Goal: Information Seeking & Learning: Learn about a topic

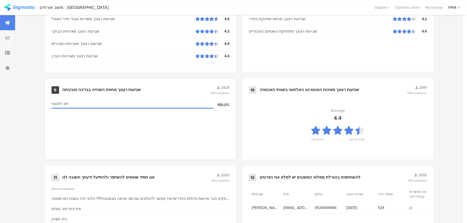
scroll to position [567, 0]
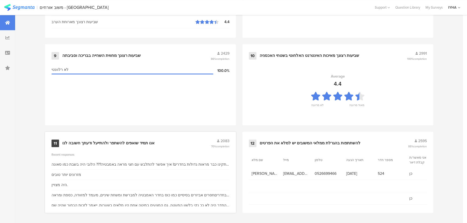
click at [136, 146] on div "11 אנו תמיד שואפים להשתפר ולהתייעל ודעתך חשובה לנו 2083 70% completion" at bounding box center [141, 143] width 178 height 10
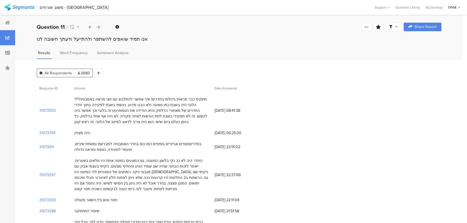
drag, startPoint x: 201, startPoint y: 101, endPoint x: 134, endPoint y: 124, distance: 71.1
click at [134, 124] on div "תתקינו כבר מראות גדולות בחדרים! איך אפשר להתלבש עם חצי מראה באמבטיה??? הלובי הי…" at bounding box center [141, 111] width 135 height 28
drag, startPoint x: 196, startPoint y: 142, endPoint x: 121, endPoint y: 151, distance: 75.0
click at [121, 151] on div "בחדריםחסרים אביזרים בסיסיים כמו כוס בחדר האמבטיה למברשת ומשחת שיניים, מעמד למזו…" at bounding box center [141, 146] width 135 height 11
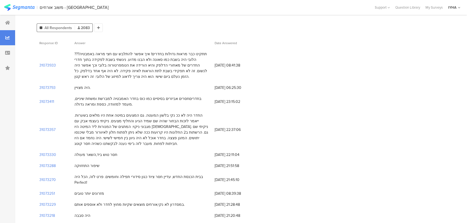
scroll to position [49, 0]
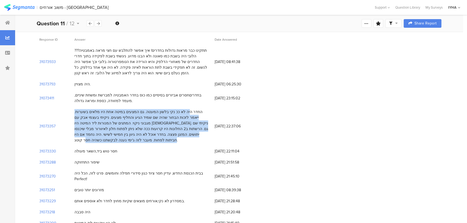
drag, startPoint x: 198, startPoint y: 111, endPoint x: 77, endPoint y: 134, distance: 123.1
click at [108, 138] on div "החדר היה לא ככ נקי בלשון המעטה. גם המצעים במיטה אחת היו מלאים בשערות. [PERSON_N…" at bounding box center [141, 126] width 135 height 34
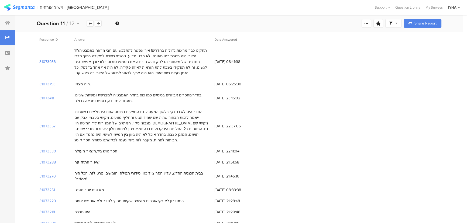
click at [46, 124] on section "31073357" at bounding box center [47, 127] width 16 height 6
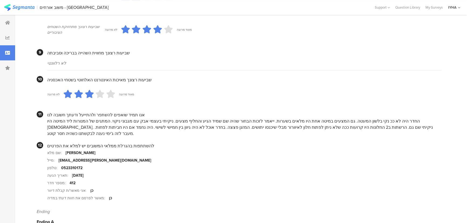
scroll to position [488, 0]
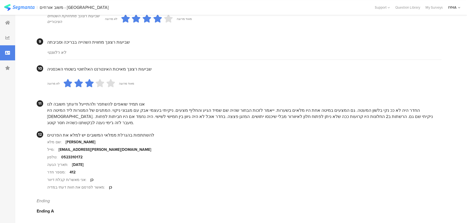
scroll to position [49, 0]
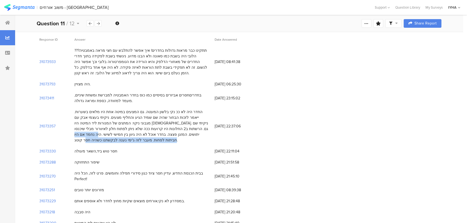
drag, startPoint x: 163, startPoint y: 132, endPoint x: 104, endPoint y: 140, distance: 59.2
click at [104, 140] on div "החדר היה לא ככ נקי בלשון המעטה. גם המצעים במיטה אחת היו מלאים בשערות. [PERSON_N…" at bounding box center [141, 126] width 135 height 34
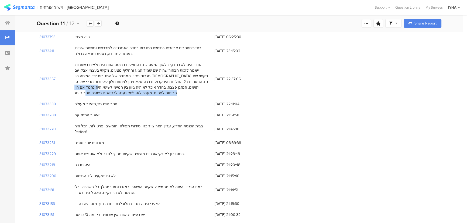
scroll to position [98, 0]
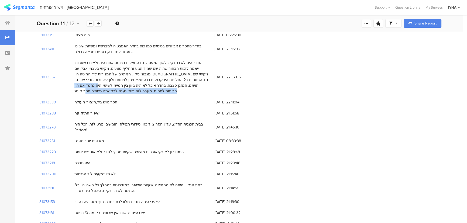
drag, startPoint x: 202, startPoint y: 124, endPoint x: 103, endPoint y: 119, distance: 99.4
click at [106, 128] on div "בבית הכנסת החדש, עדיין חסר ציוד כגון סידורי תפילה וחומשים. פרט לזה, הכל היה Per…" at bounding box center [142, 127] width 140 height 17
drag, startPoint x: 137, startPoint y: 146, endPoint x: 118, endPoint y: 161, distance: 24.0
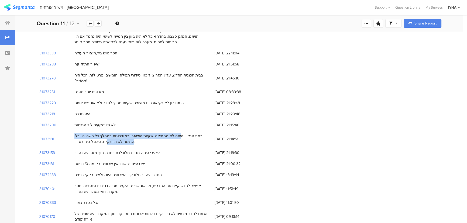
drag, startPoint x: 195, startPoint y: 128, endPoint x: 111, endPoint y: 139, distance: 83.8
click at [111, 139] on div "רמת הנקיון היתה לא מחמיאה .שקיות הושארו במזדרונות במהלך כל השהייה . כלי המיטה ל…" at bounding box center [142, 139] width 140 height 17
drag, startPoint x: 101, startPoint y: 148, endPoint x: 96, endPoint y: 148, distance: 5.7
click at [100, 150] on div "לצערי היתה מגבת מלוכלכת בחדר. חוץ מזה היה נהדר" at bounding box center [117, 153] width 86 height 6
drag, startPoint x: 76, startPoint y: 147, endPoint x: 151, endPoint y: 147, distance: 75.3
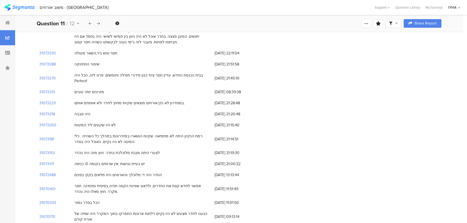
click at [151, 150] on div "לצערי היתה מגבת מלוכלכת בחדר. חוץ מזה היה נהדר" at bounding box center [117, 153] width 86 height 6
drag, startPoint x: 121, startPoint y: 158, endPoint x: 95, endPoint y: 158, distance: 26.2
click at [95, 161] on div "יש בעיית נגישות. אין שרוֹתים בקומה 0/ כניסה" at bounding box center [109, 164] width 70 height 6
drag, startPoint x: 142, startPoint y: 168, endPoint x: 86, endPoint y: 165, distance: 55.6
click at [80, 172] on div "החדר היה די מלוכלך והשרוטים היוו מלאים בקקי בפנים" at bounding box center [117, 175] width 87 height 6
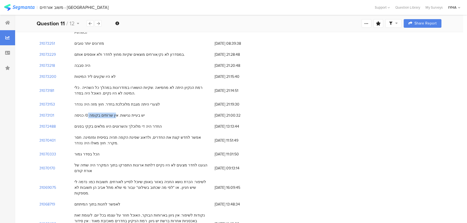
scroll to position [196, 0]
drag, startPoint x: 170, startPoint y: 130, endPoint x: 109, endPoint y: 165, distance: 70.4
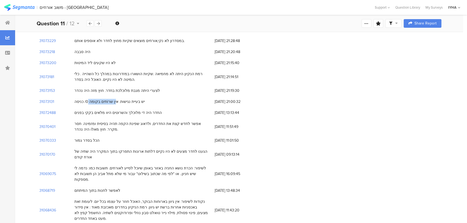
scroll to position [221, 0]
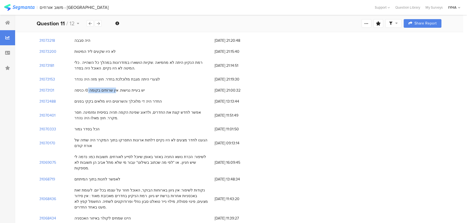
drag, startPoint x: 189, startPoint y: 151, endPoint x: 167, endPoint y: 168, distance: 28.0
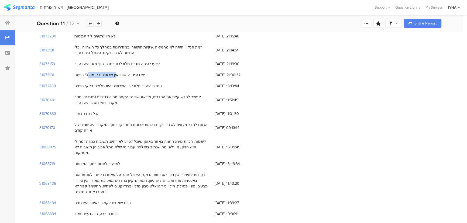
scroll to position [270, 0]
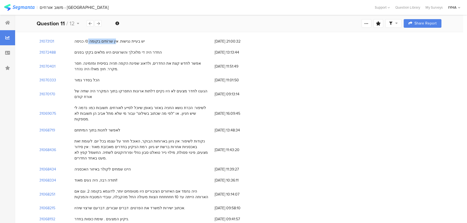
drag, startPoint x: 135, startPoint y: 128, endPoint x: 189, endPoint y: 181, distance: 76.7
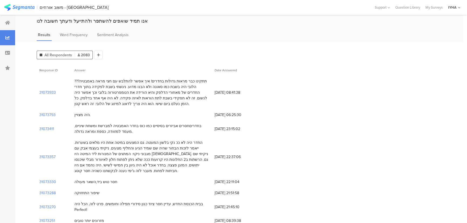
scroll to position [0, 0]
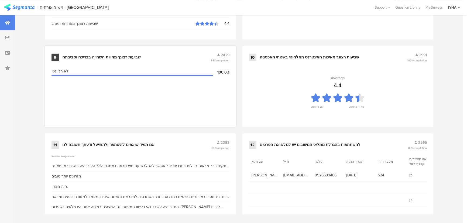
scroll to position [567, 0]
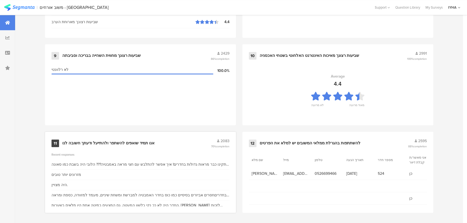
click at [119, 141] on div "אנו תמיד שואפים להשתפר ולהתייעל ודעתך חשובה לנו" at bounding box center [108, 143] width 92 height 5
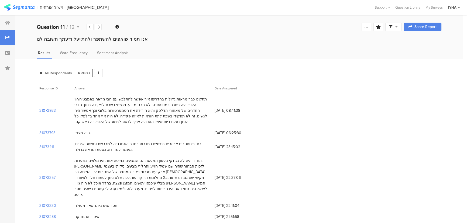
click at [46, 110] on section "31073933" at bounding box center [47, 111] width 16 height 6
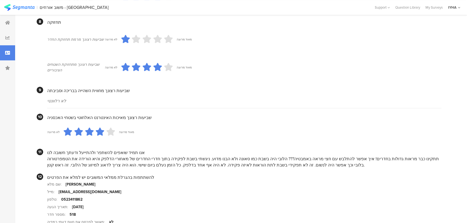
scroll to position [470, 0]
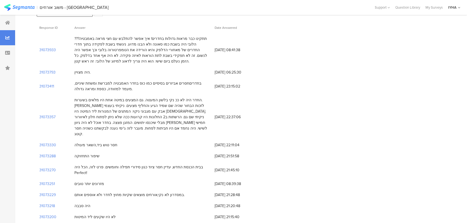
scroll to position [73, 0]
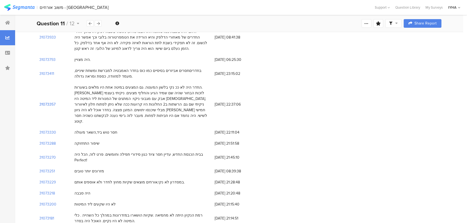
click at [51, 102] on section "31073357" at bounding box center [47, 105] width 16 height 6
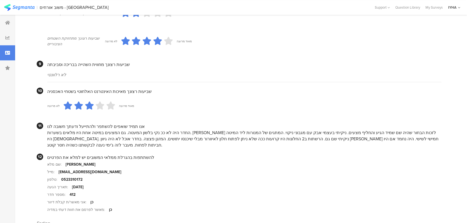
scroll to position [488, 0]
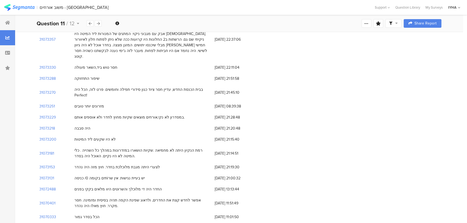
scroll to position [172, 0]
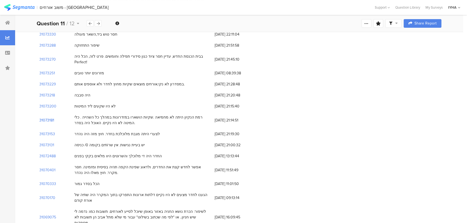
click at [47, 118] on section "31073181" at bounding box center [46, 121] width 15 height 6
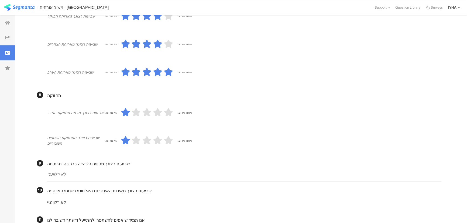
scroll to position [441, 0]
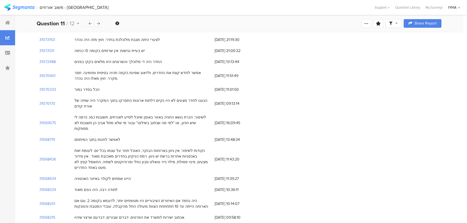
scroll to position [270, 0]
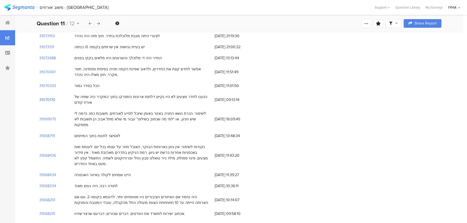
click at [49, 97] on section "31070170" at bounding box center [47, 100] width 16 height 6
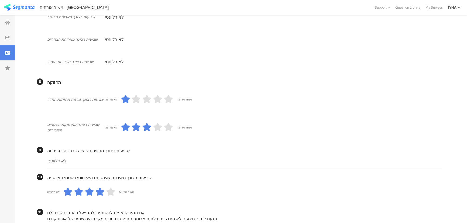
scroll to position [455, 0]
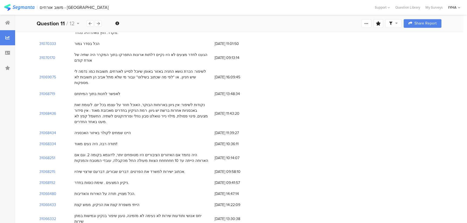
scroll to position [319, 0]
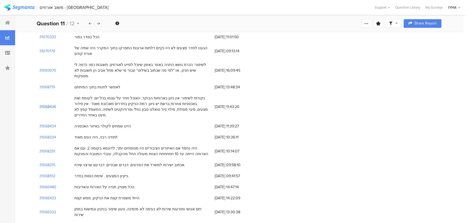
click at [51, 104] on section "31068436" at bounding box center [47, 107] width 17 height 6
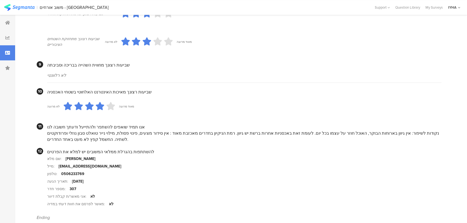
scroll to position [488, 0]
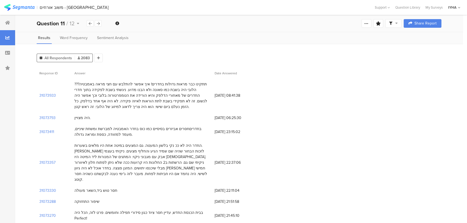
scroll to position [49, 0]
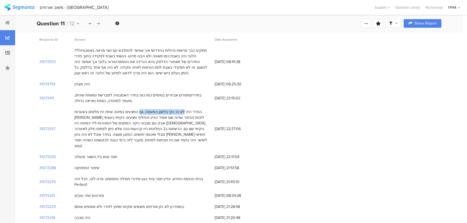
drag, startPoint x: 192, startPoint y: 113, endPoint x: 151, endPoint y: 111, distance: 40.5
click at [151, 111] on div "החדר היה לא ככ נקי בלשון המעטה. גם המצעים במיטה אחת היו מלאים בשערות. [PERSON_N…" at bounding box center [141, 129] width 135 height 40
click at [40, 126] on section "31073357" at bounding box center [47, 129] width 16 height 6
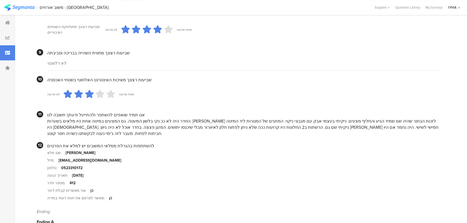
scroll to position [488, 0]
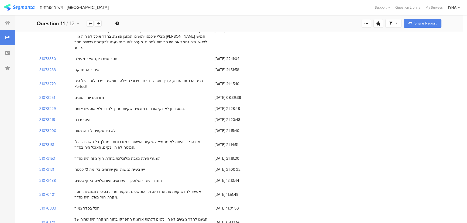
scroll to position [172, 0]
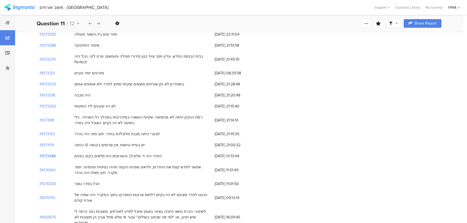
click at [43, 154] on section "31072488" at bounding box center [47, 157] width 16 height 6
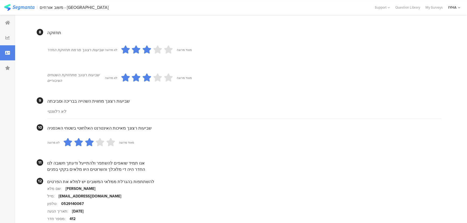
scroll to position [482, 0]
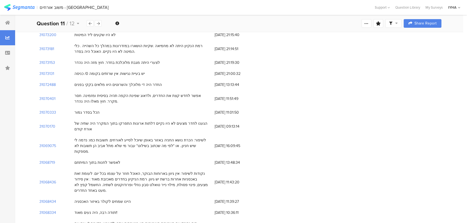
scroll to position [270, 0]
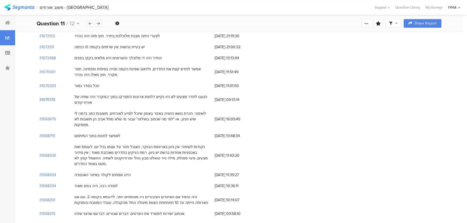
click at [46, 97] on section "31070170" at bounding box center [47, 100] width 16 height 6
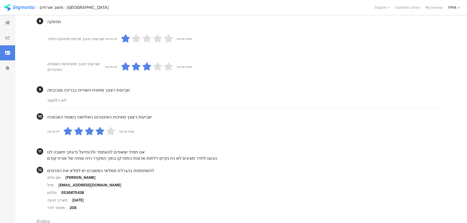
scroll to position [455, 0]
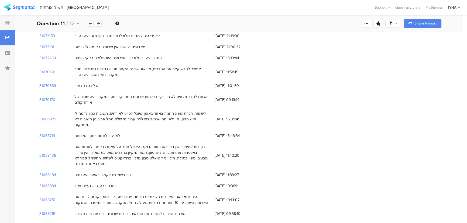
scroll to position [294, 0]
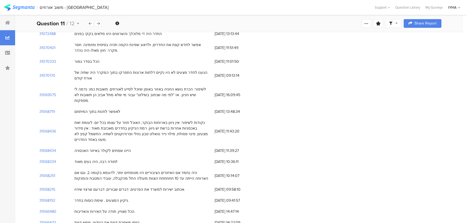
drag, startPoint x: 159, startPoint y: 61, endPoint x: 112, endPoint y: 64, distance: 47.6
click at [112, 70] on div "הגענו לחדר מצעים לא היו נקיים דלתות ארונות התפרקו בתוך המקרר היה שתיה של אורח ק…" at bounding box center [141, 75] width 135 height 11
click at [40, 129] on section "31068436" at bounding box center [47, 132] width 17 height 6
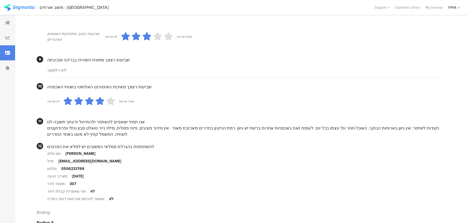
scroll to position [488, 0]
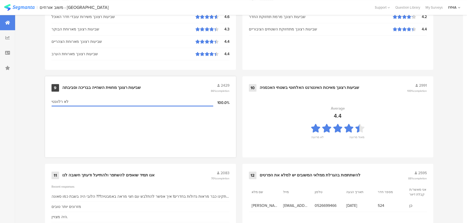
scroll to position [567, 0]
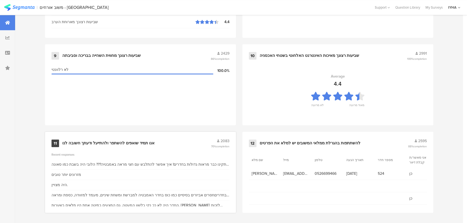
click at [132, 141] on div "אנו תמיד שואפים להשתפר ולהתייעל ודעתך חשובה לנו" at bounding box center [108, 143] width 92 height 5
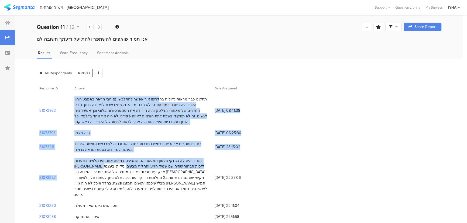
drag, startPoint x: 171, startPoint y: 96, endPoint x: 121, endPoint y: 165, distance: 84.7
click at [121, 160] on div "החדר היה לא ככ נקי בלשון המעטה. גם המצעים במיטה אחת היו מלאים בשערות. [PERSON_N…" at bounding box center [141, 178] width 135 height 40
